Goal: Task Accomplishment & Management: Complete application form

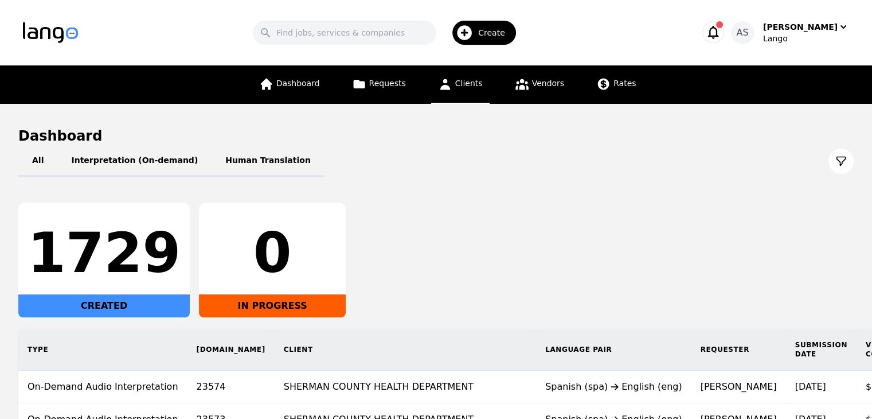
click at [459, 83] on span "Clients" at bounding box center [469, 83] width 28 height 9
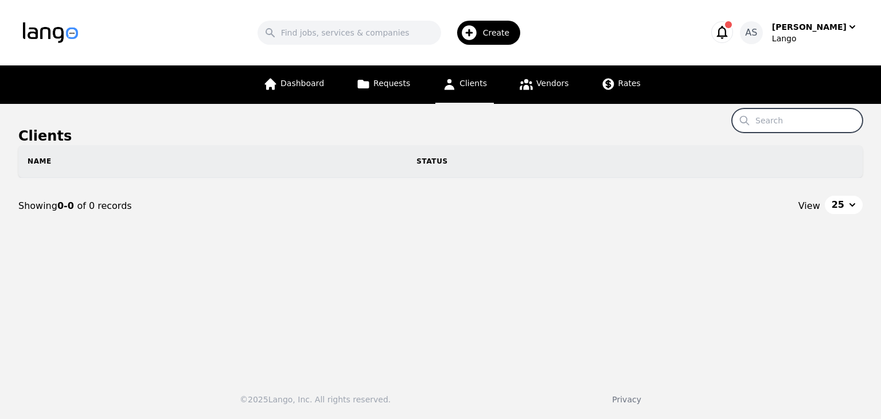
click at [777, 115] on input "Search" at bounding box center [797, 120] width 131 height 24
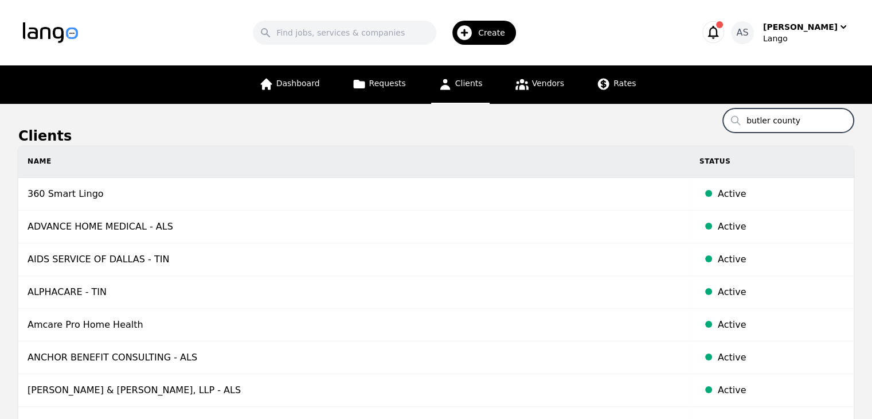
type input "butler county"
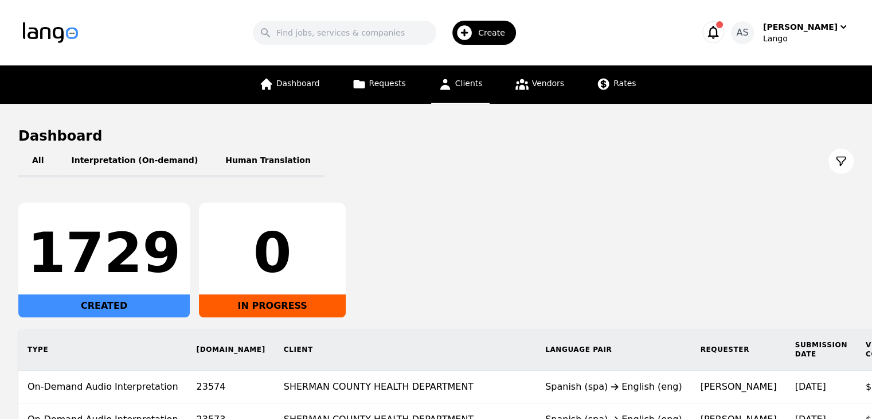
click at [469, 95] on link "Clients" at bounding box center [460, 84] width 59 height 38
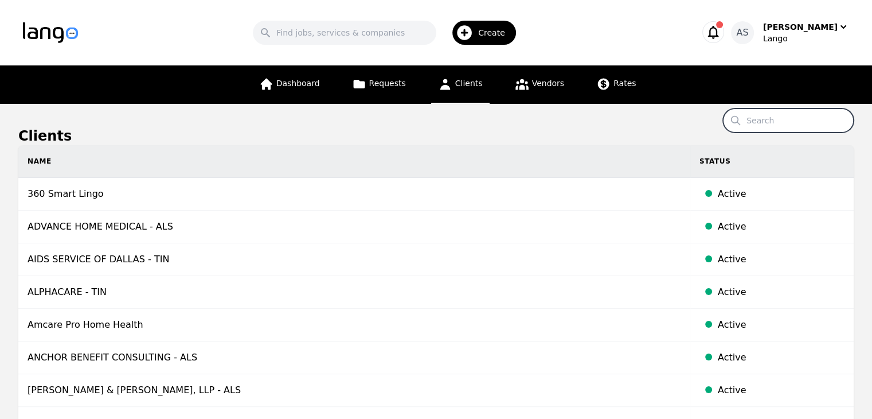
click at [775, 122] on input "Search" at bounding box center [788, 120] width 131 height 24
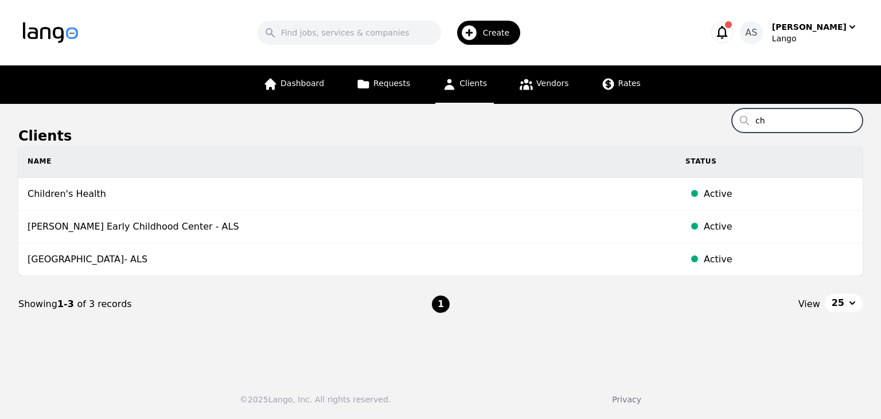
type input "c"
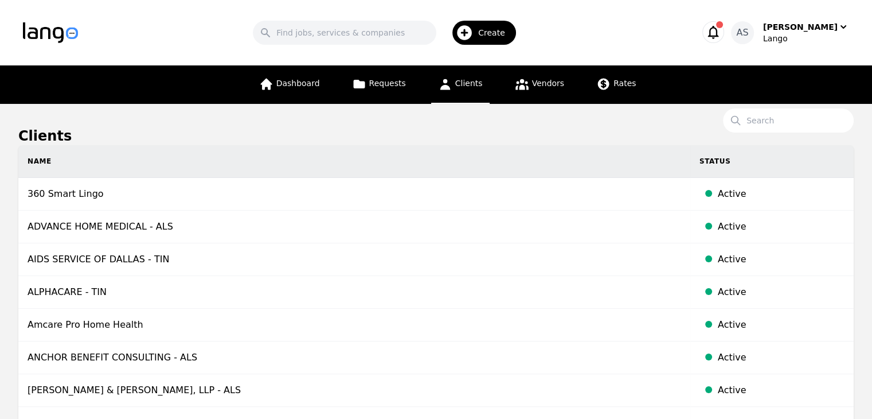
click at [591, 134] on h1 "Clients" at bounding box center [436, 136] width 836 height 18
click at [771, 129] on input "Search" at bounding box center [788, 120] width 131 height 24
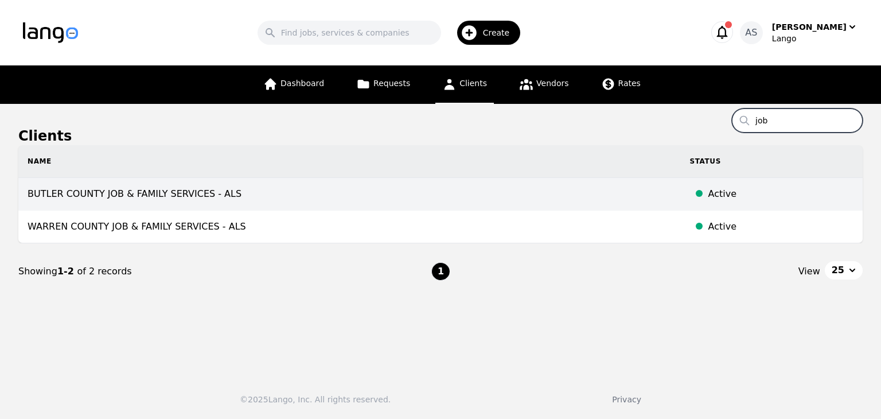
type input "job"
click at [411, 195] on td "BUTLER COUNTY JOB & FAMILY SERVICES - ALS" at bounding box center [349, 194] width 663 height 33
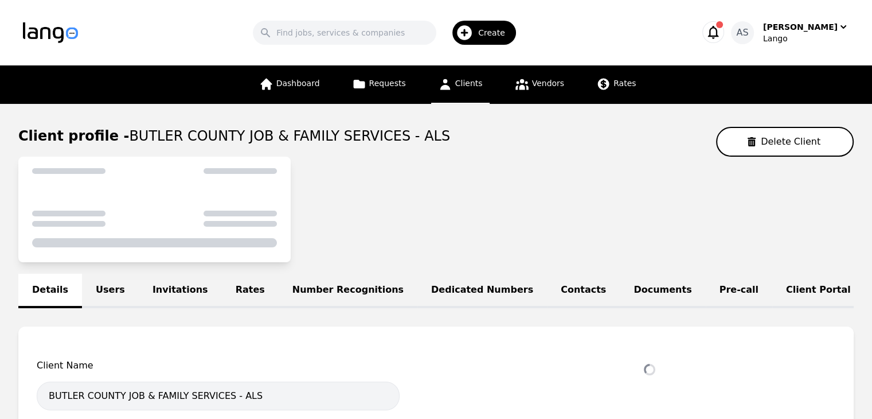
select select "active"
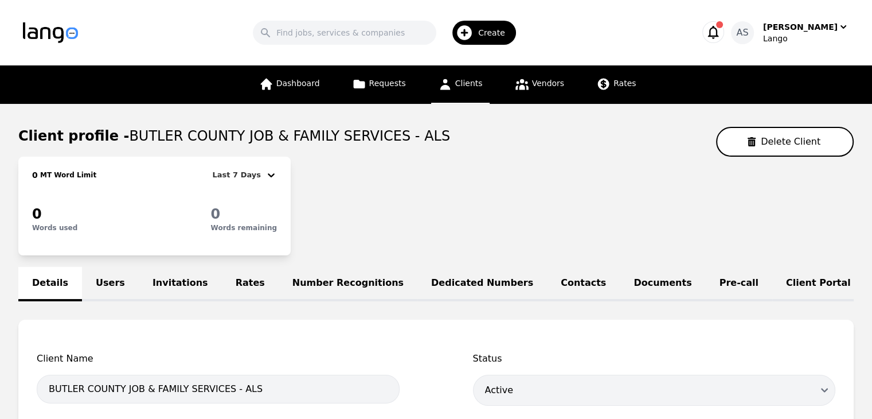
click at [505, 35] on span "Create" at bounding box center [495, 32] width 35 height 11
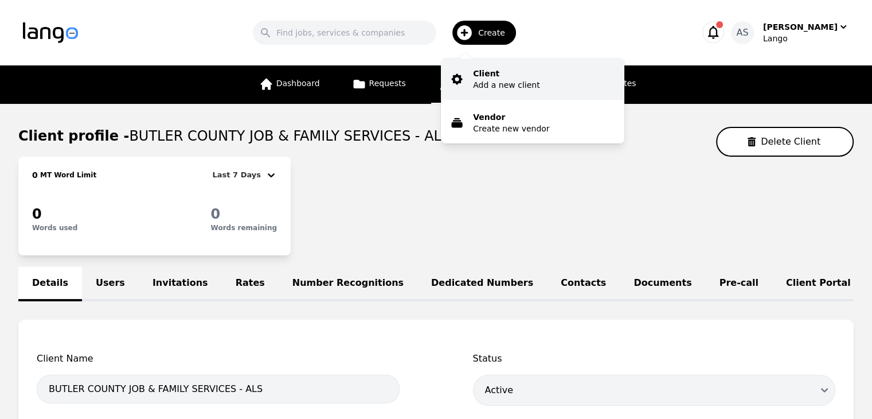
click at [576, 76] on button "Client Add a new client" at bounding box center [533, 79] width 184 height 41
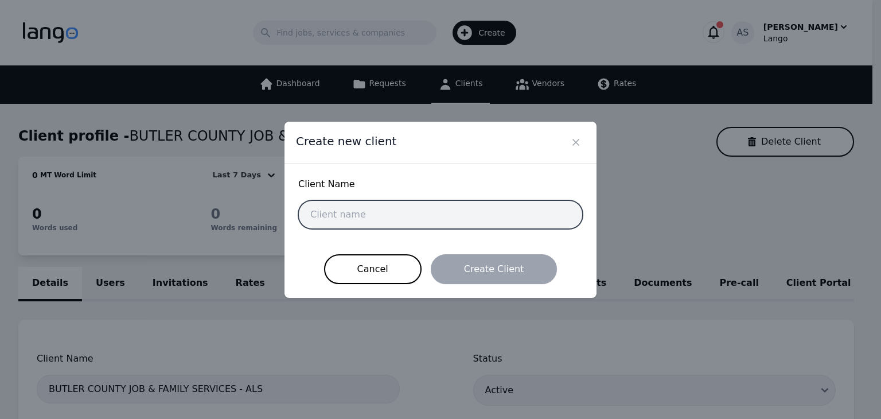
click at [432, 216] on input "text" at bounding box center [440, 214] width 285 height 29
paste input "BUTLER COUNTY CHILDREN'S SERVICES"
type input "BUTLER COUNTY CHILDREN'S SERVICES"
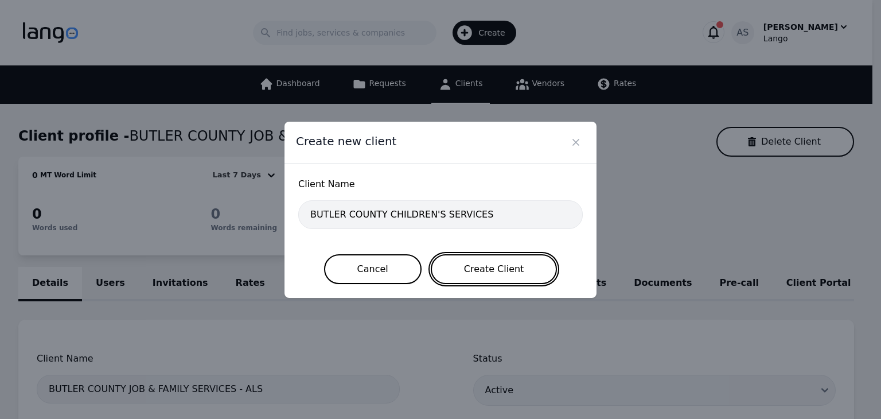
click at [521, 276] on button "Create Client" at bounding box center [494, 269] width 127 height 30
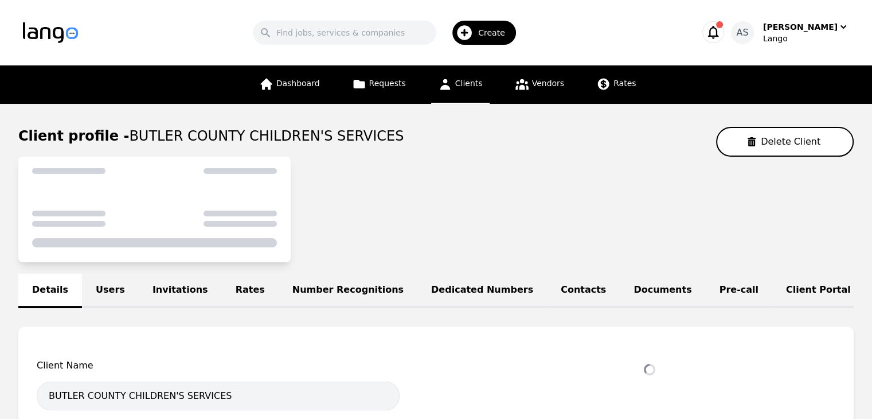
select select "active"
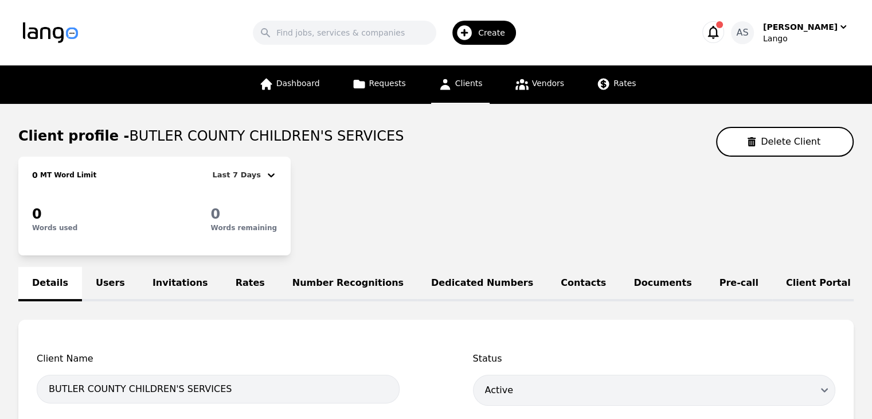
scroll to position [229, 0]
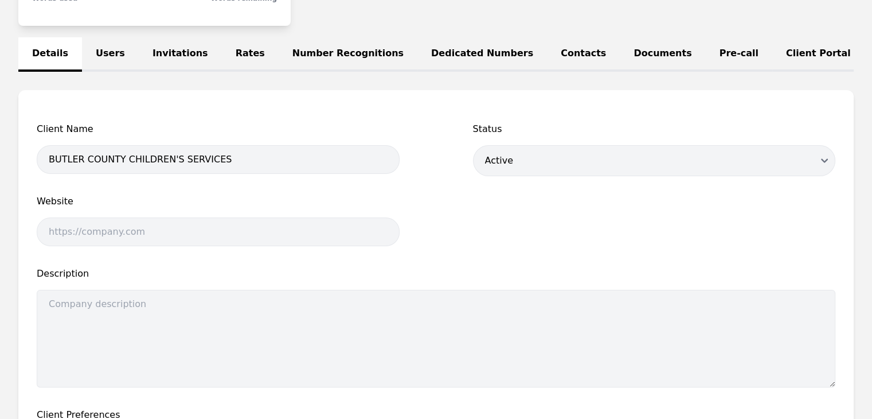
click at [111, 49] on link "Users" at bounding box center [110, 54] width 57 height 34
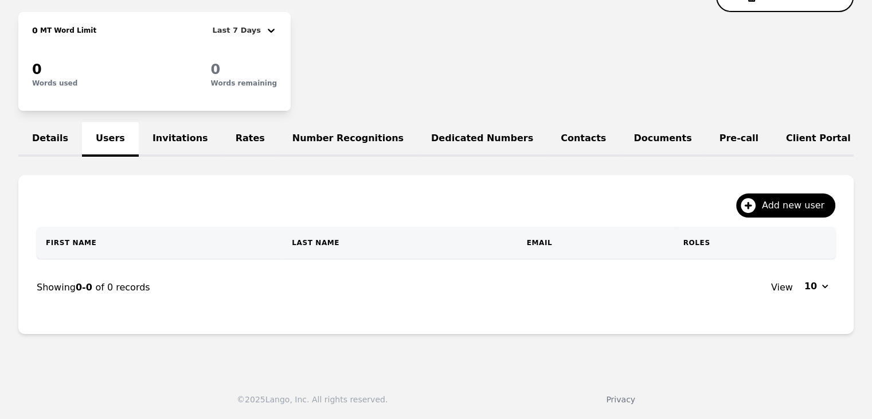
scroll to position [151, 0]
click at [807, 201] on span "Add new user" at bounding box center [797, 205] width 71 height 14
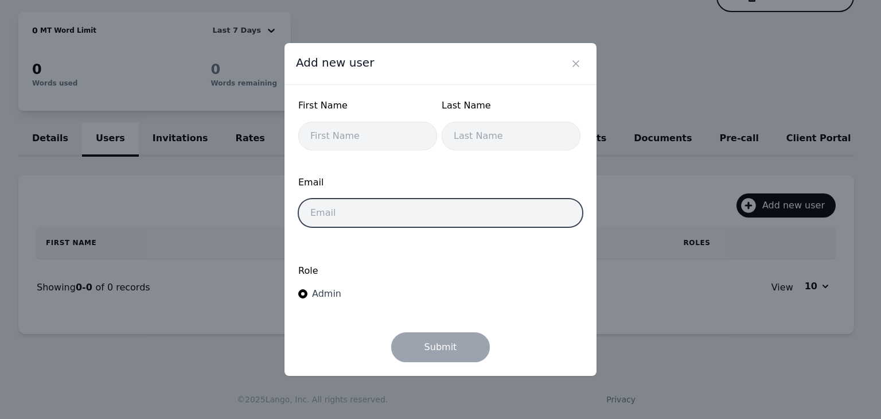
click at [400, 225] on input "email" at bounding box center [440, 212] width 285 height 29
paste input "Rebecca.Wade@jfs.ohio.gov"
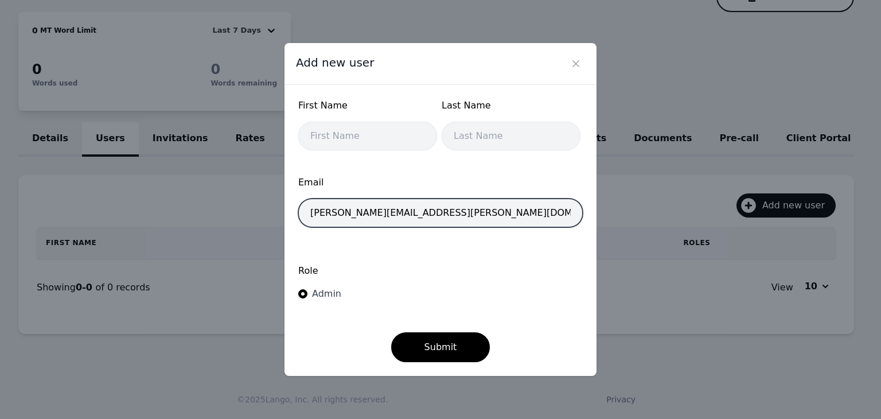
type input "Rebecca.Wade@jfs.ohio.gov"
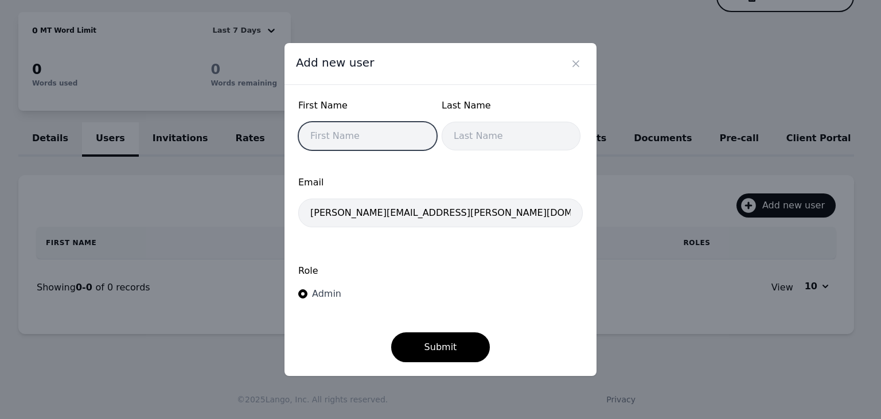
click at [379, 142] on input "text" at bounding box center [367, 136] width 139 height 29
type input "[PERSON_NAME]"
drag, startPoint x: 506, startPoint y: 120, endPoint x: 509, endPoint y: 136, distance: 16.4
click at [506, 120] on div "Last Name" at bounding box center [511, 110] width 139 height 23
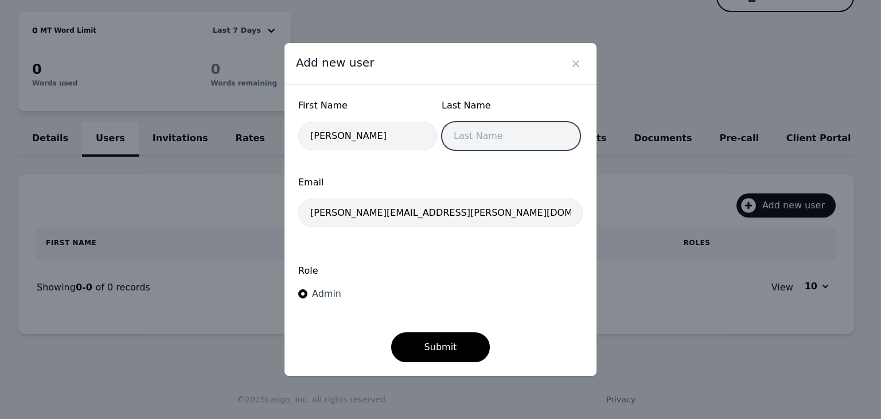
click at [511, 139] on input "text" at bounding box center [511, 136] width 139 height 29
type input "[PERSON_NAME]"
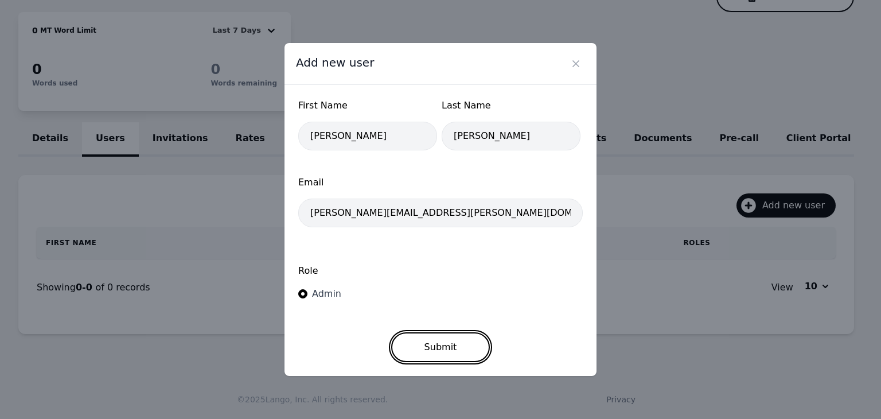
click at [469, 344] on button "Submit" at bounding box center [440, 347] width 99 height 30
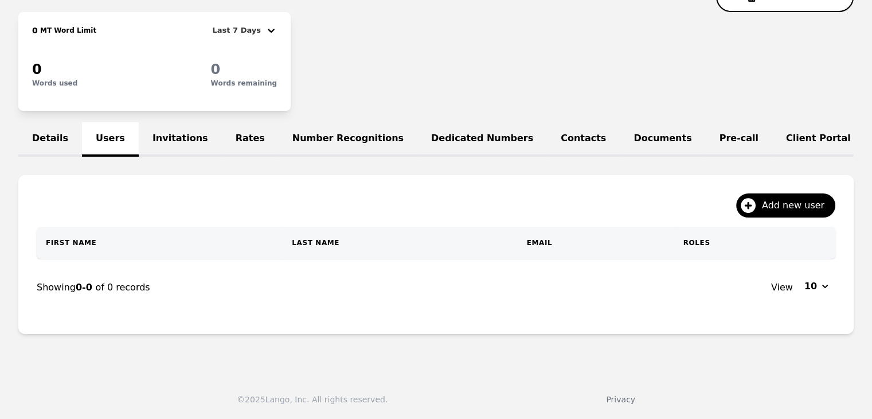
click at [146, 134] on link "Invitations" at bounding box center [180, 139] width 83 height 34
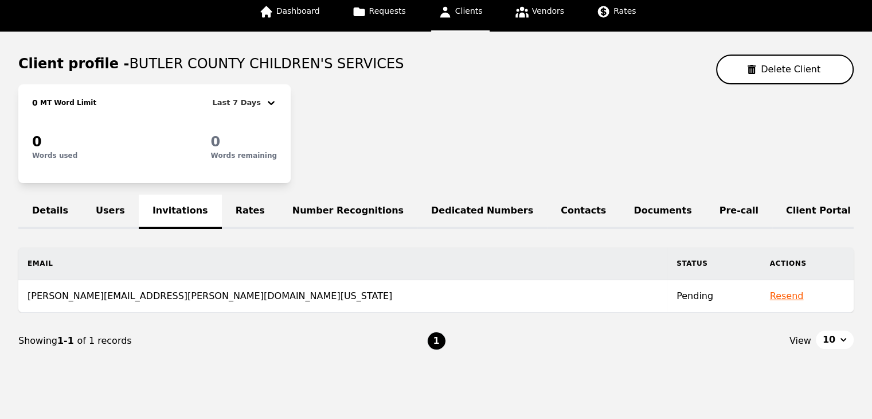
scroll to position [105, 0]
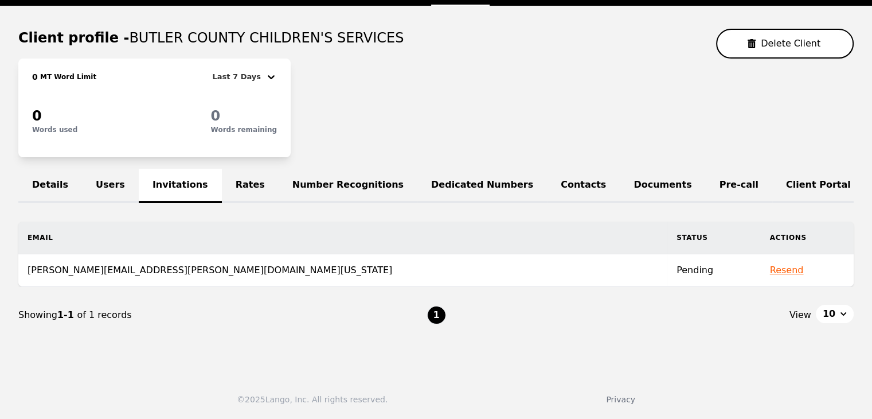
click at [117, 274] on td "[PERSON_NAME][EMAIL_ADDRESS][PERSON_NAME][DOMAIN_NAME][US_STATE]" at bounding box center [342, 270] width 649 height 33
click at [153, 272] on td "[PERSON_NAME][EMAIL_ADDRESS][PERSON_NAME][DOMAIN_NAME][US_STATE]" at bounding box center [342, 270] width 649 height 33
click at [100, 176] on link "Users" at bounding box center [110, 186] width 57 height 34
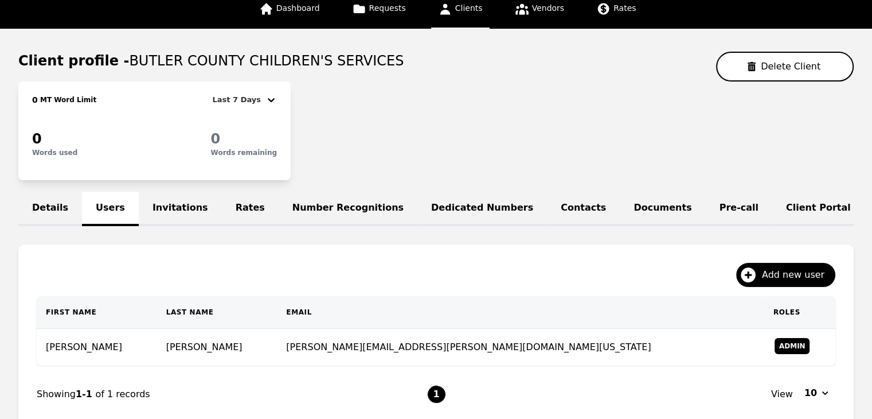
scroll to position [172, 0]
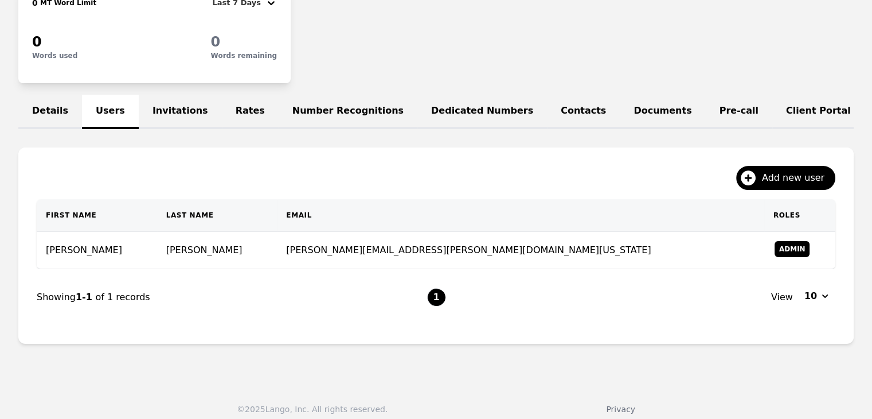
click at [211, 256] on td "[PERSON_NAME]" at bounding box center [217, 250] width 120 height 37
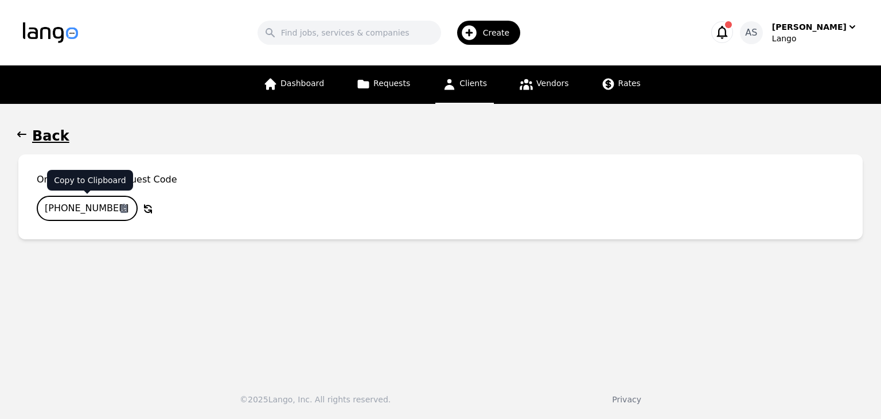
click at [108, 211] on input "[PHONE_NUMBER]" at bounding box center [87, 208] width 101 height 25
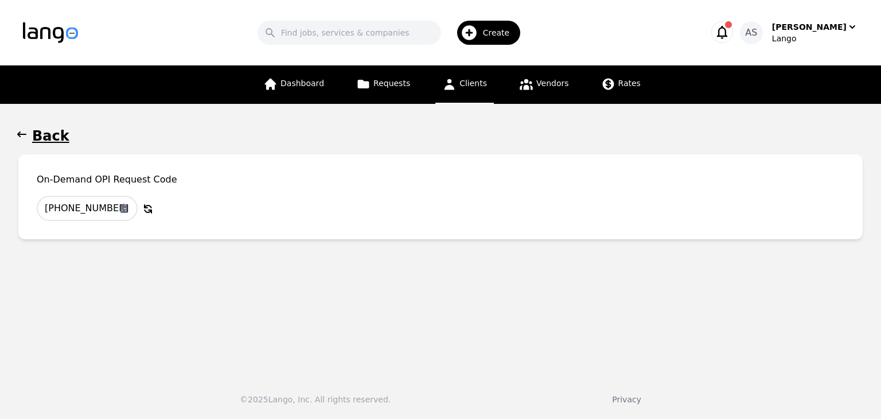
click at [25, 129] on icon "button" at bounding box center [21, 133] width 11 height 11
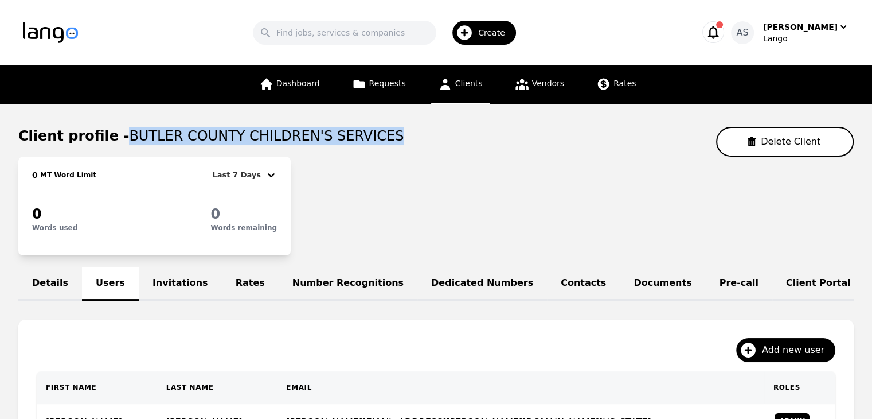
drag, startPoint x: 116, startPoint y: 136, endPoint x: 393, endPoint y: 145, distance: 277.2
click at [393, 145] on div "Client profile - BUTLER COUNTY CHILDREN'S SERVICES Delete Client" at bounding box center [436, 142] width 836 height 30
copy span "BUTLER COUNTY CHILDREN'S SERVICES"
